Goal: Obtain resource: Download file/media

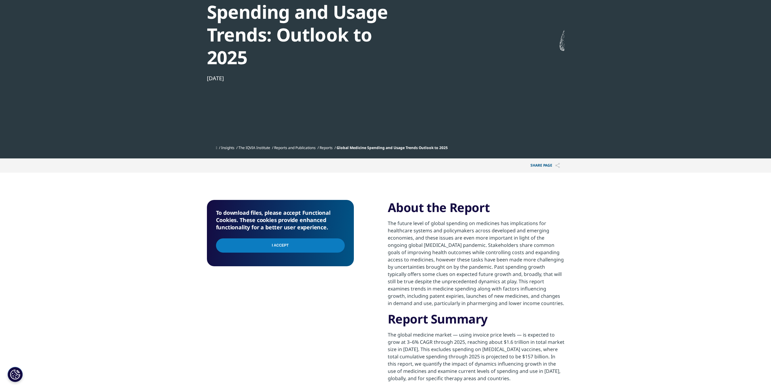
scroll to position [293, 357]
click at [454, 228] on p "The future level of global spending on medicines has implications for healthcar…" at bounding box center [476, 266] width 177 height 92
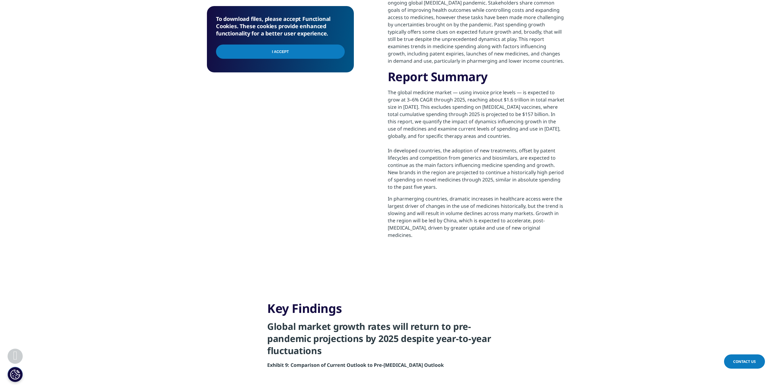
click at [331, 47] on input "I Accept" at bounding box center [280, 52] width 129 height 14
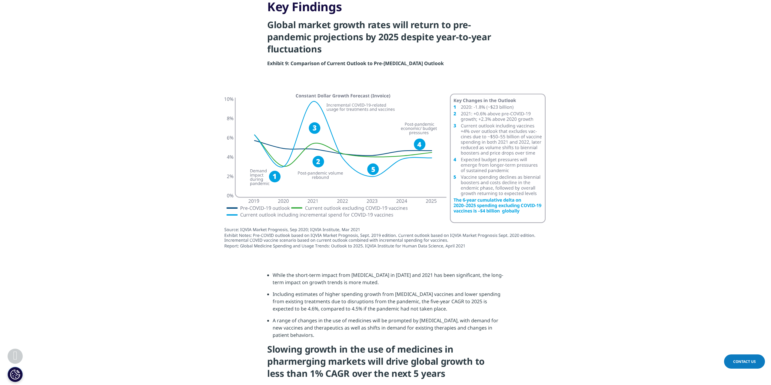
scroll to position [636, 0]
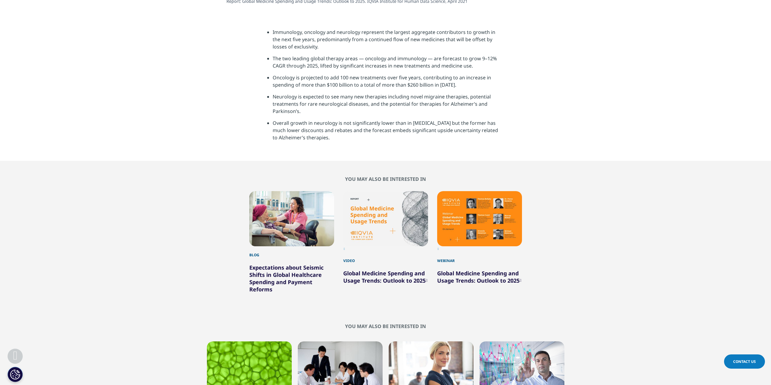
scroll to position [1851, 0]
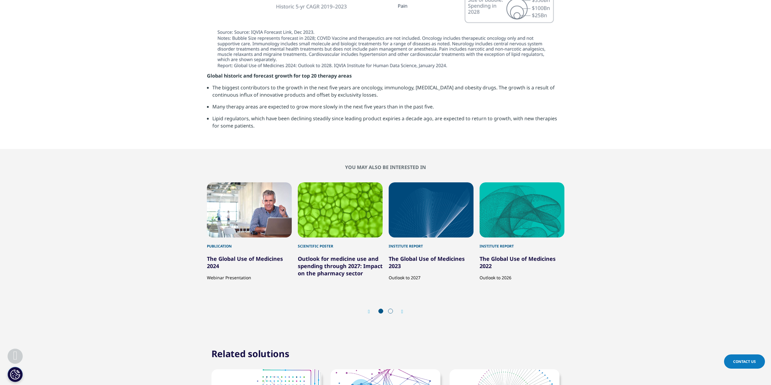
scroll to position [2089, 0]
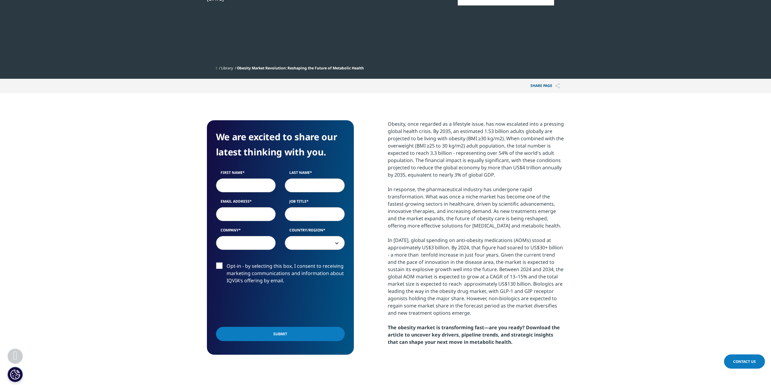
scroll to position [242, 0]
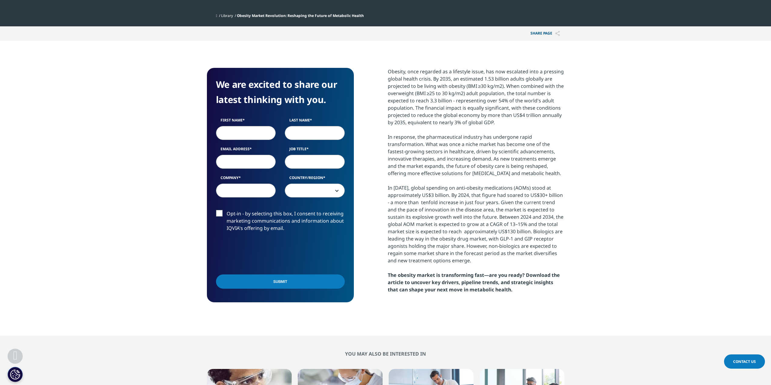
click at [262, 134] on input "First Name" at bounding box center [246, 133] width 60 height 14
type input "[PERSON_NAME]"
type input "[EMAIL_ADDRESS][PERSON_NAME][DOMAIN_NAME]"
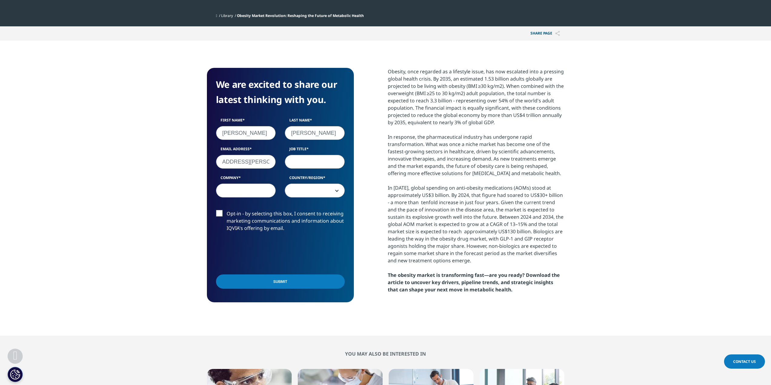
scroll to position [0, 0]
type input "VP"
type input "CoDevCo"
click at [332, 187] on span at bounding box center [314, 191] width 59 height 14
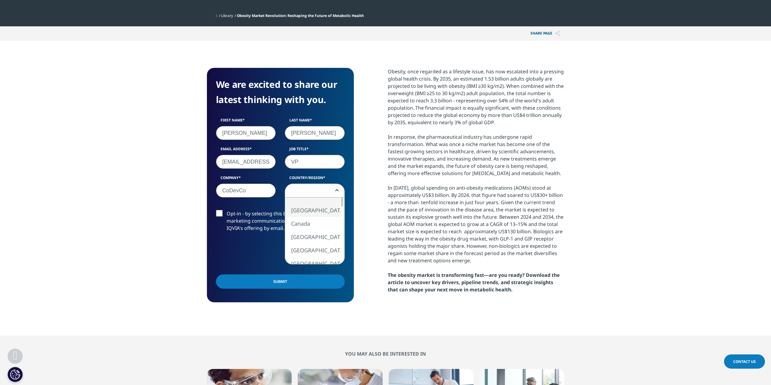
select select "[GEOGRAPHIC_DATA]"
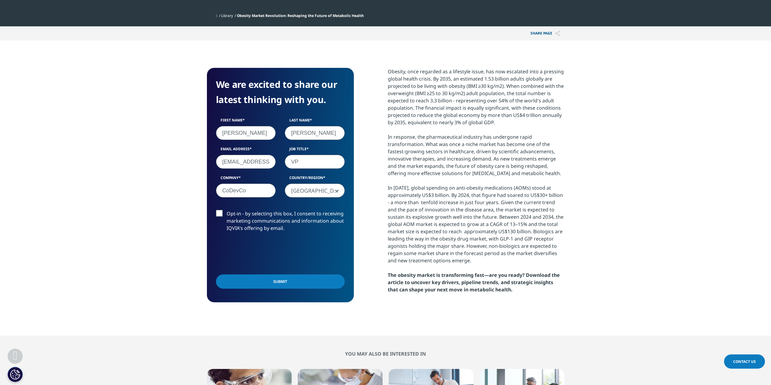
click at [255, 279] on input "Submit" at bounding box center [280, 281] width 129 height 14
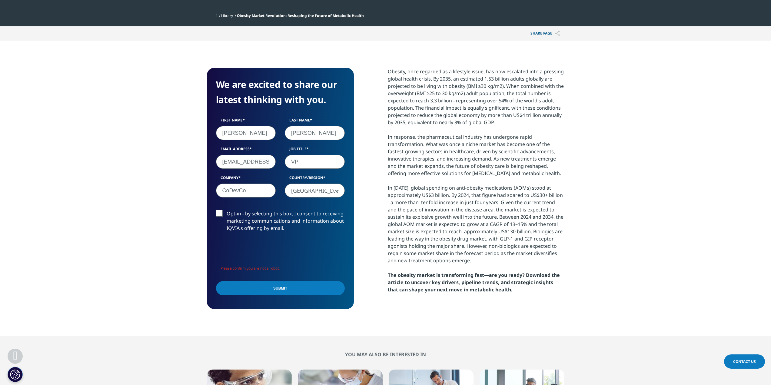
scroll to position [241, 357]
click at [256, 291] on input "Submit" at bounding box center [280, 288] width 129 height 14
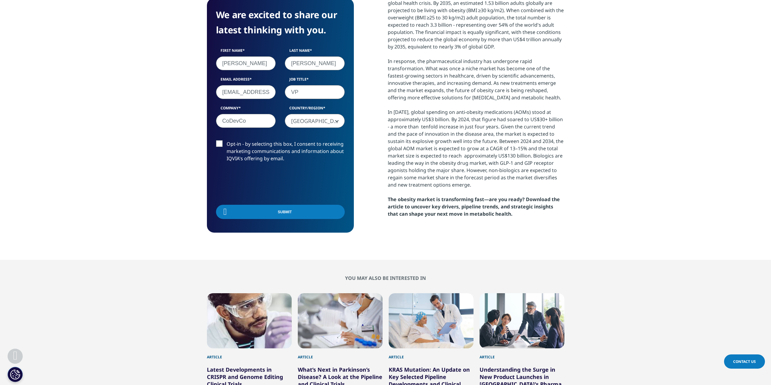
scroll to position [319, 0]
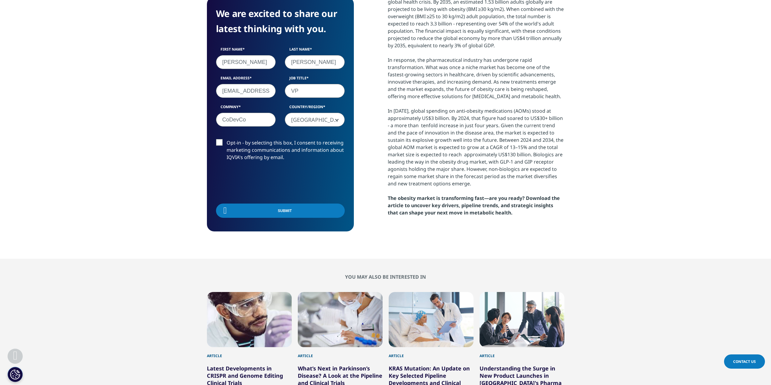
click at [221, 145] on label "Opt-in - by selecting this box, I consent to receiving marketing communications…" at bounding box center [280, 151] width 129 height 25
click at [226, 139] on input "Opt-in - by selecting this box, I consent to receiving marketing communications…" at bounding box center [226, 139] width 0 height 0
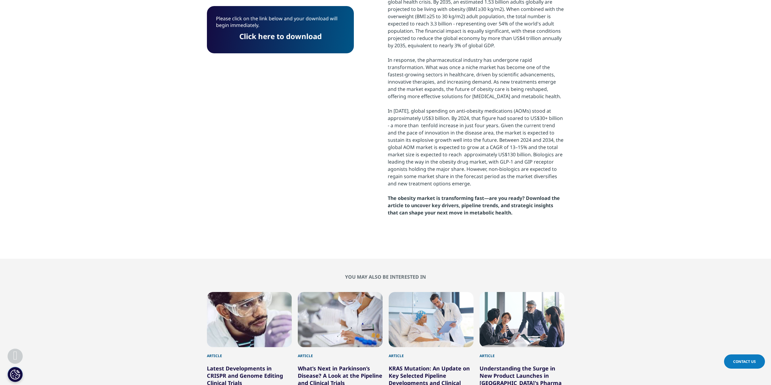
click at [296, 32] on link "Click here to download" at bounding box center [280, 36] width 82 height 10
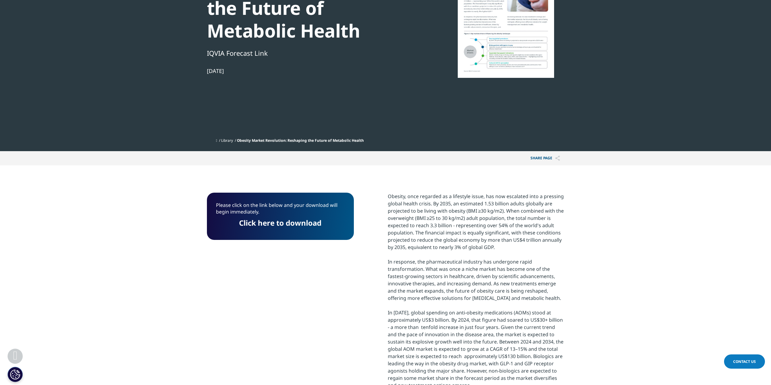
scroll to position [16, 0]
